Goal: Transaction & Acquisition: Obtain resource

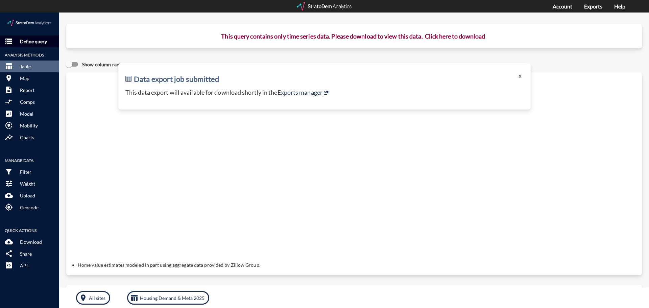
click p "Define query"
click span "storage"
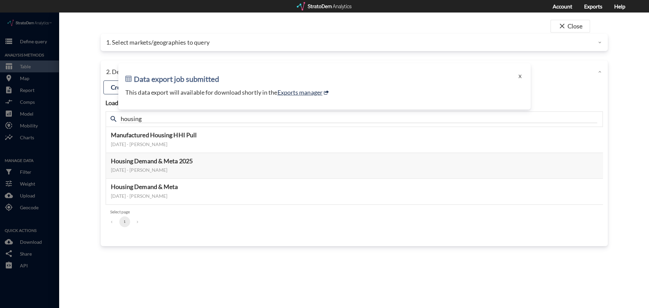
click div
click div "1. Select markets/geographies to query"
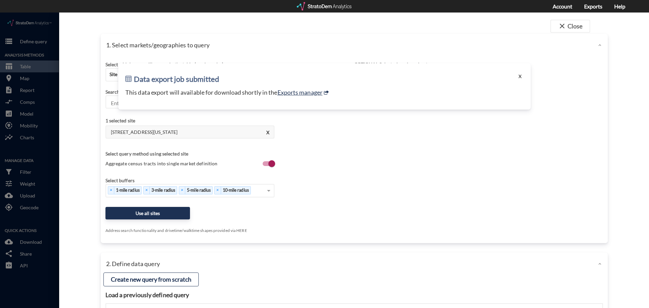
click button "X"
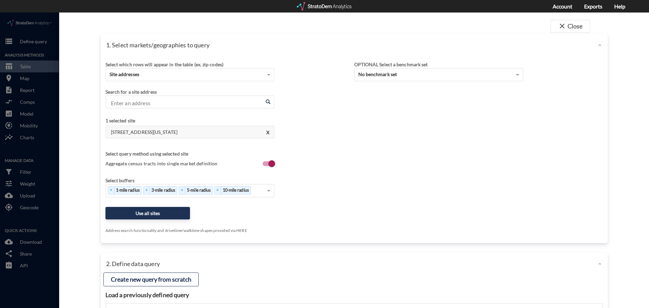
click div
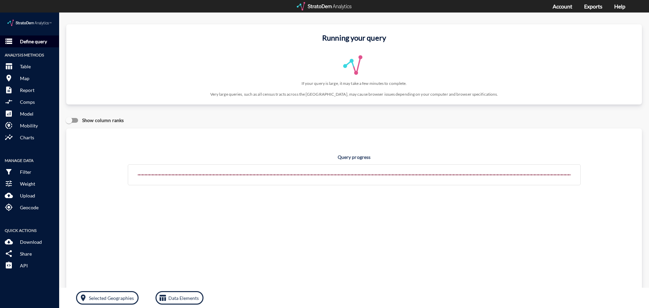
click p "Define query"
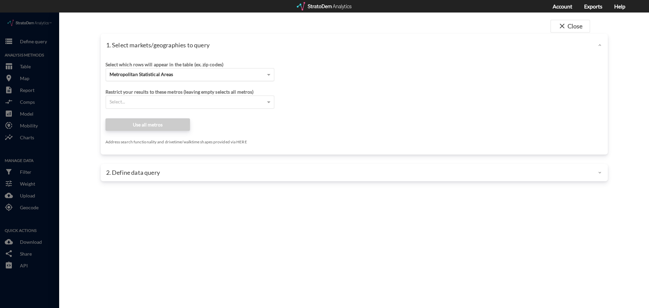
click div "Metropolitan Statistical Areas"
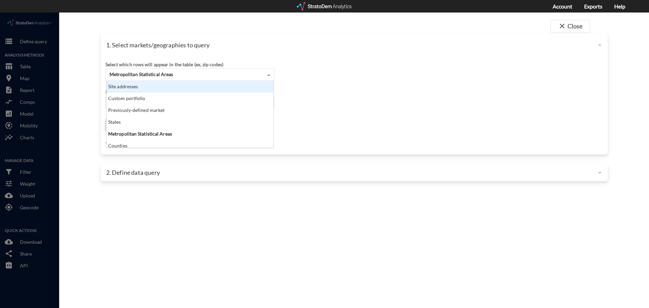
scroll to position [62, 163]
click div "Site addresses"
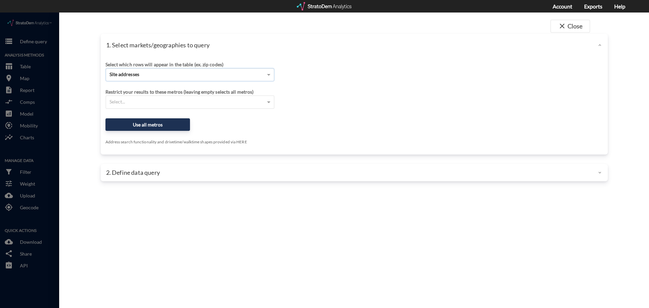
click input "Enter an address"
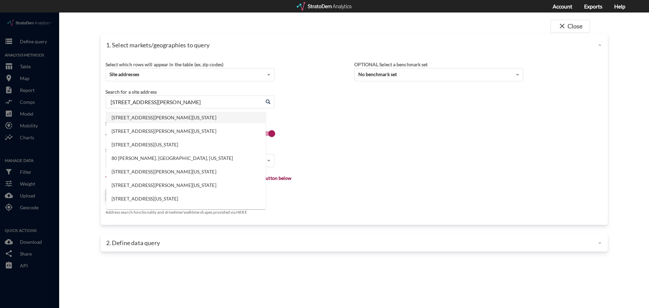
click li "80 N McQueen Rd, Gilbert, Arizona"
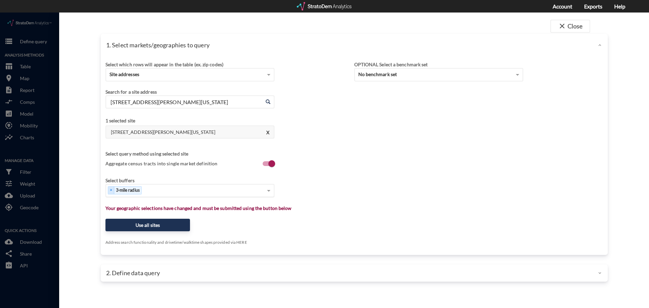
type input "80 N McQueen Rd, Gilbert, Arizona"
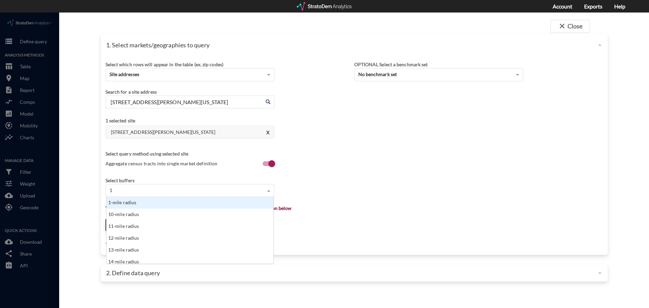
type input "1"
click div "1 1"
click div "1-mile radius"
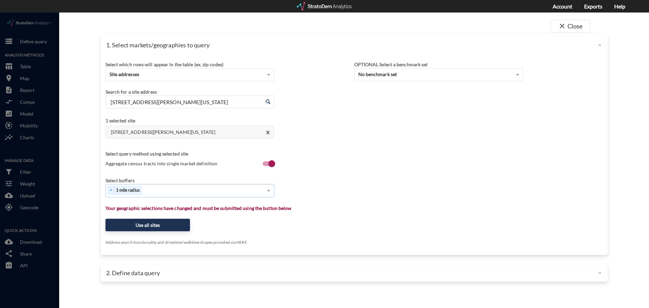
type input "3"
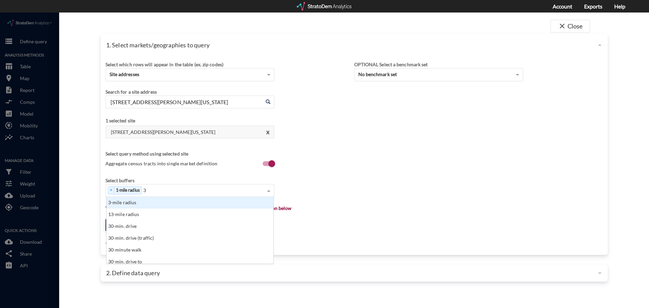
click div "3-mile radius"
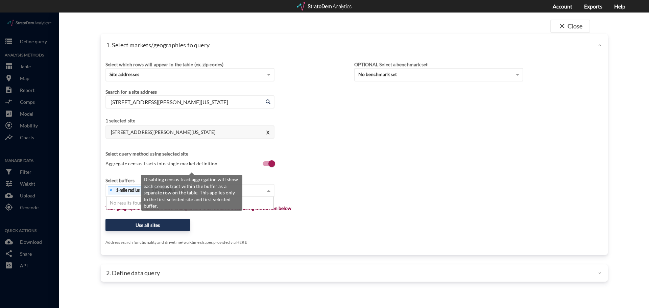
type input "5"
type input "1"
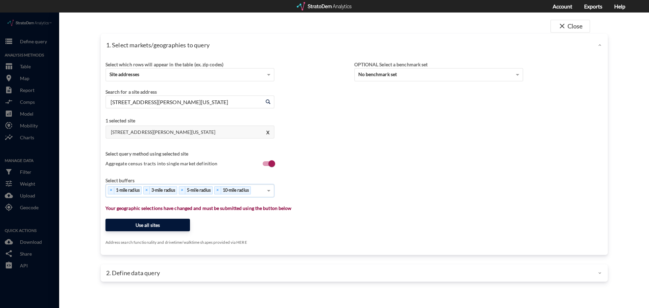
click button "Use all sites"
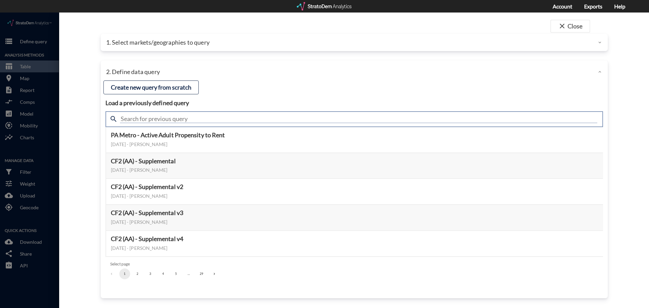
click input "text"
type input "housing"
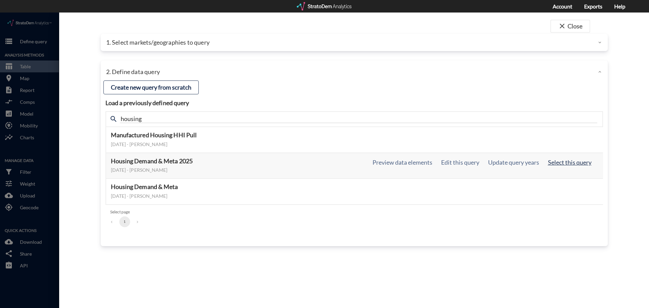
click button "Select this query"
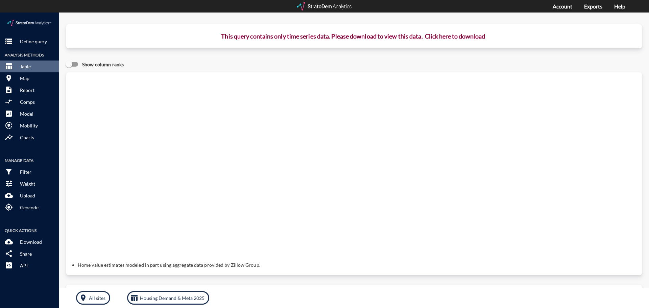
click button "Click here to download"
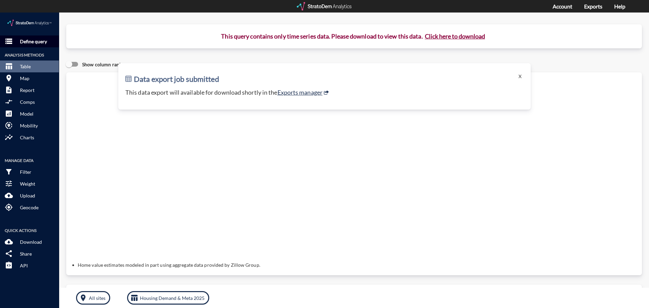
click p "Define query"
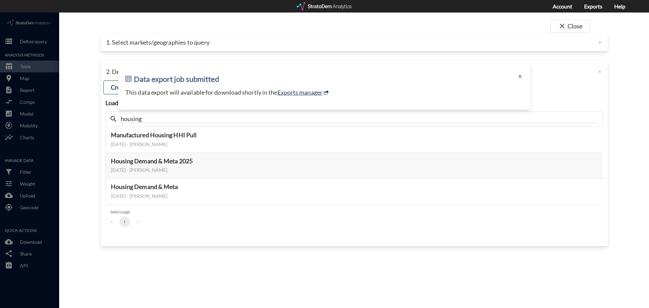
click div "1. Select markets/geographies to query"
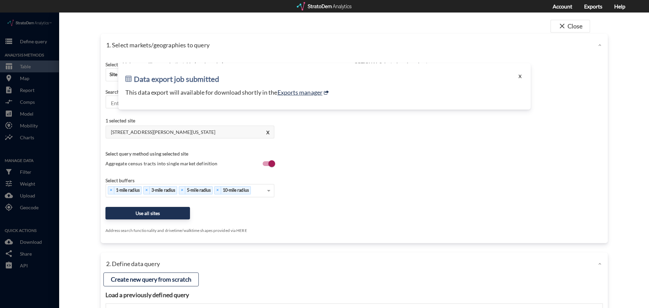
click button "X"
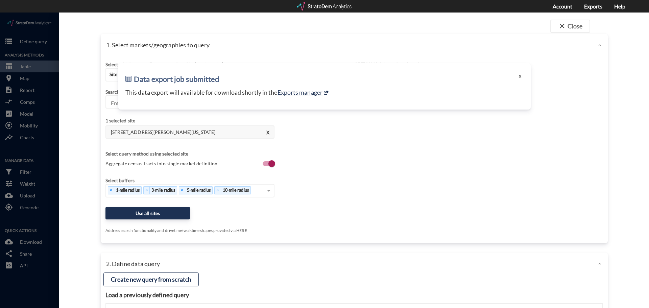
click div
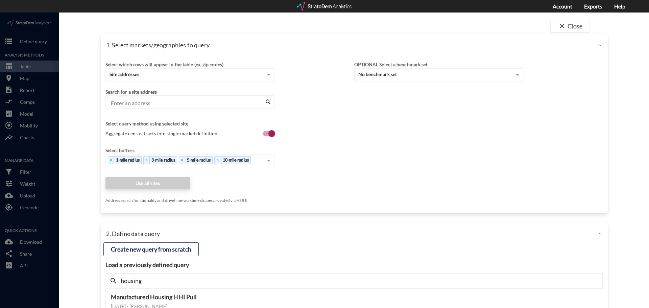
click input "Enter an address"
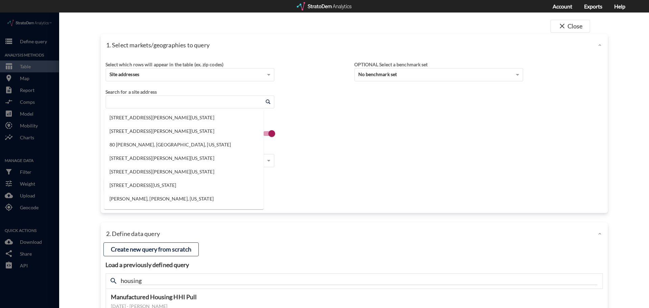
paste input "12939 Foothill Blvd, Rancho Cucamonga, CA"
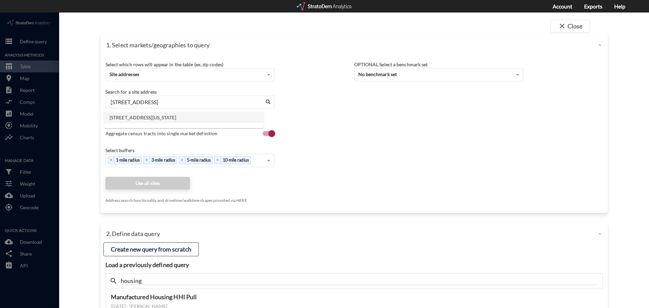
click li "12939 Foothill Blvd, Rancho Cucamonga, California"
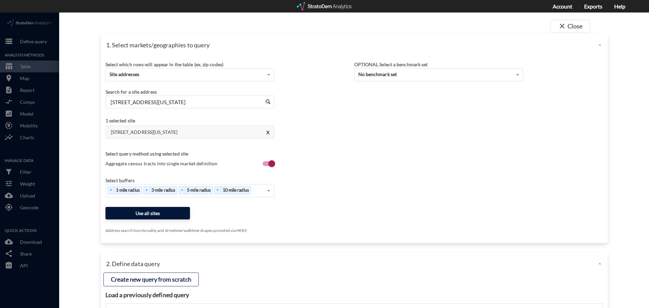
type input "12939 Foothill Blvd, Rancho Cucamonga, California"
click button "Use all sites"
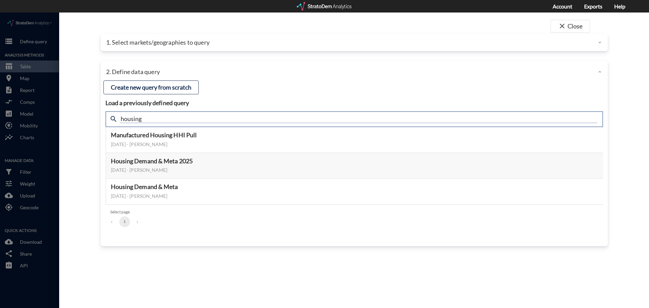
click input "housing"
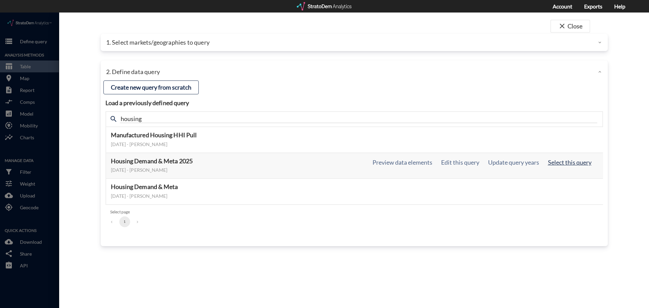
click button "Select this query"
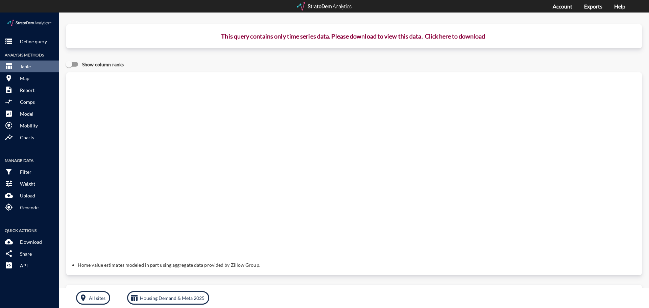
click button "Click here to download"
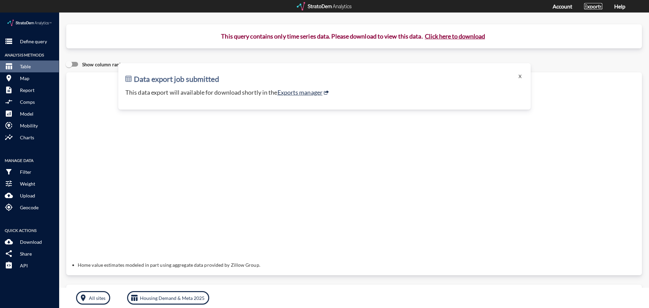
click at [591, 7] on link "Exports" at bounding box center [593, 6] width 18 height 6
